Goal: Task Accomplishment & Management: Use online tool/utility

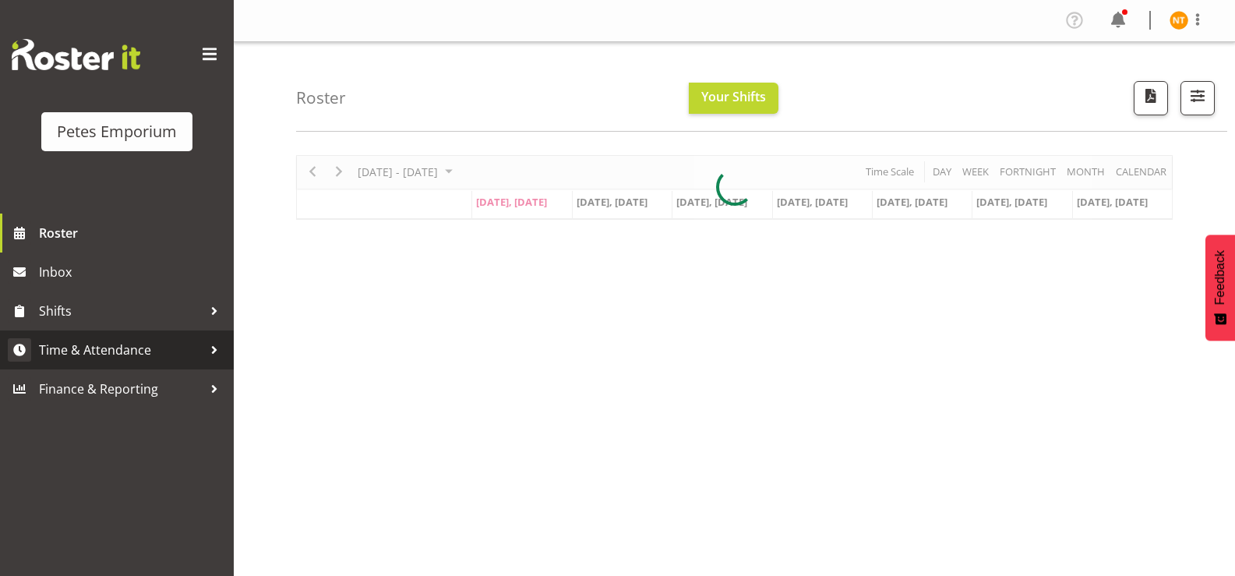
click at [111, 344] on span "Time & Attendance" at bounding box center [121, 349] width 164 height 23
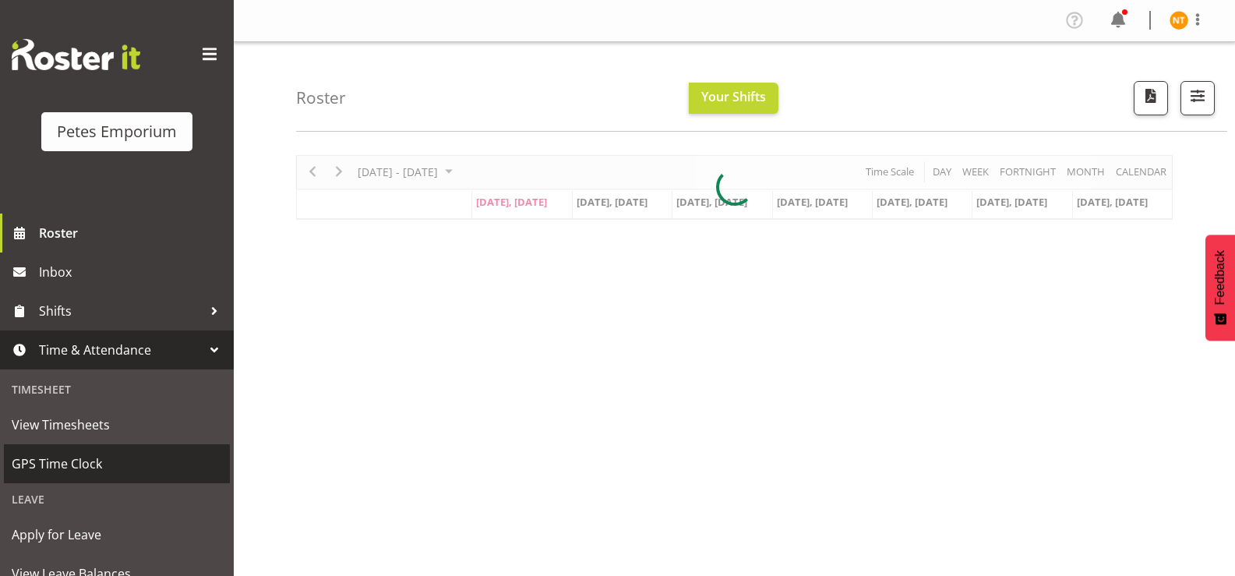
click at [68, 459] on span "GPS Time Clock" at bounding box center [117, 463] width 210 height 23
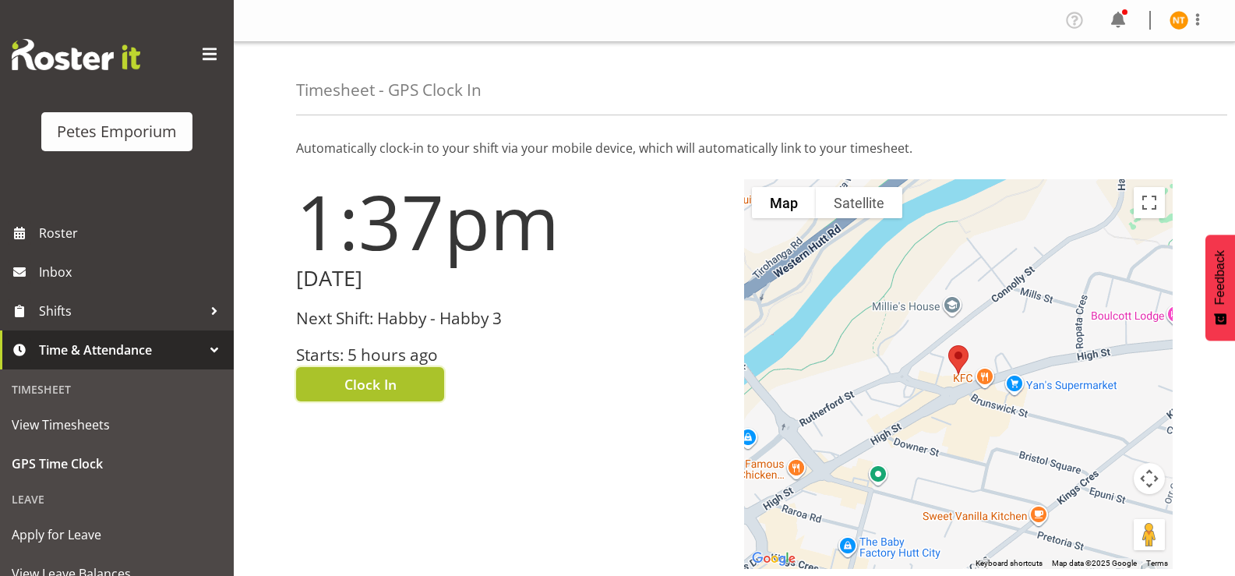
click at [369, 389] on span "Clock In" at bounding box center [370, 384] width 52 height 20
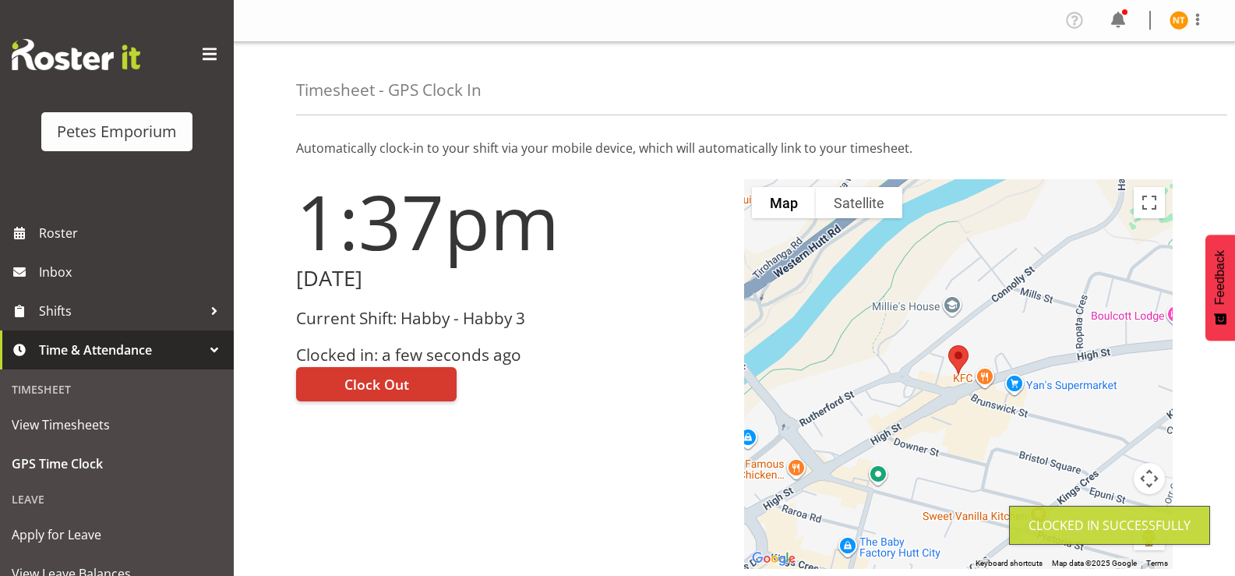
click at [1181, 23] on img at bounding box center [1179, 20] width 19 height 19
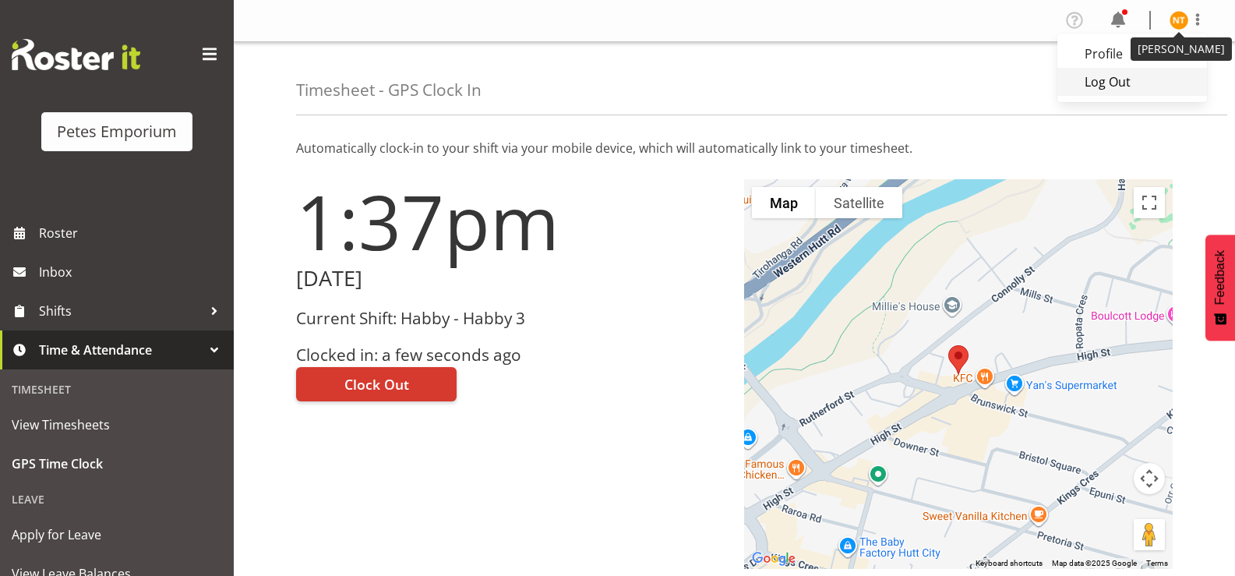
click at [1104, 87] on link "Log Out" at bounding box center [1133, 82] width 150 height 28
